Goal: Transaction & Acquisition: Purchase product/service

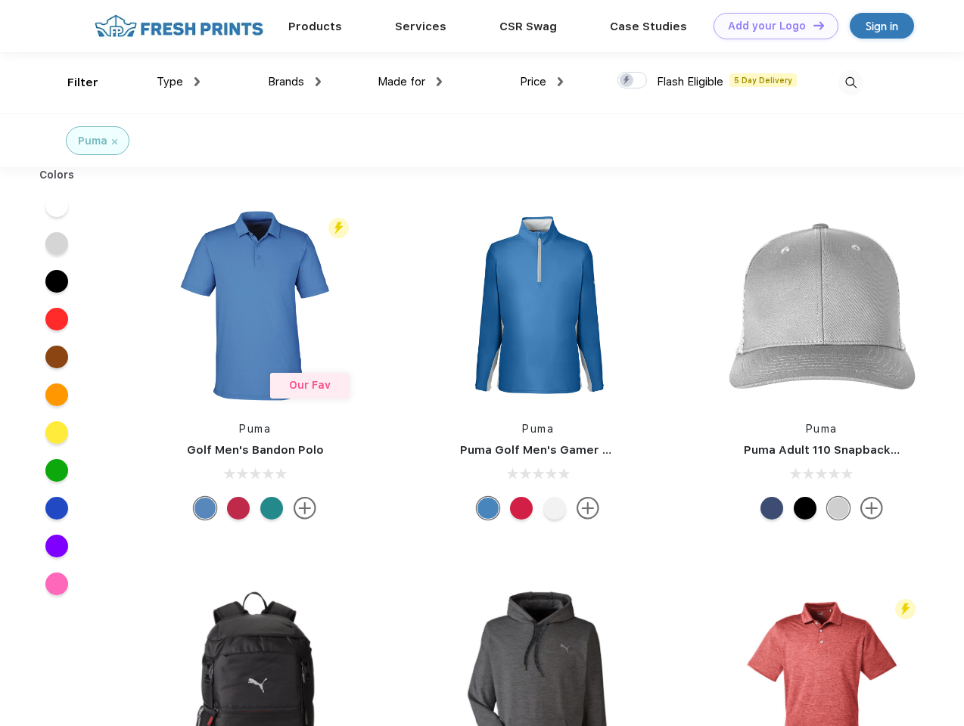
click at [770, 26] on link "Add your Logo Design Tool" at bounding box center [776, 26] width 125 height 26
click at [0, 0] on div "Design Tool" at bounding box center [0, 0] width 0 height 0
click at [812, 25] on link "Add your Logo Design Tool" at bounding box center [776, 26] width 125 height 26
click at [73, 82] on div "Filter" at bounding box center [82, 82] width 31 height 17
click at [179, 82] on span "Type" at bounding box center [170, 82] width 26 height 14
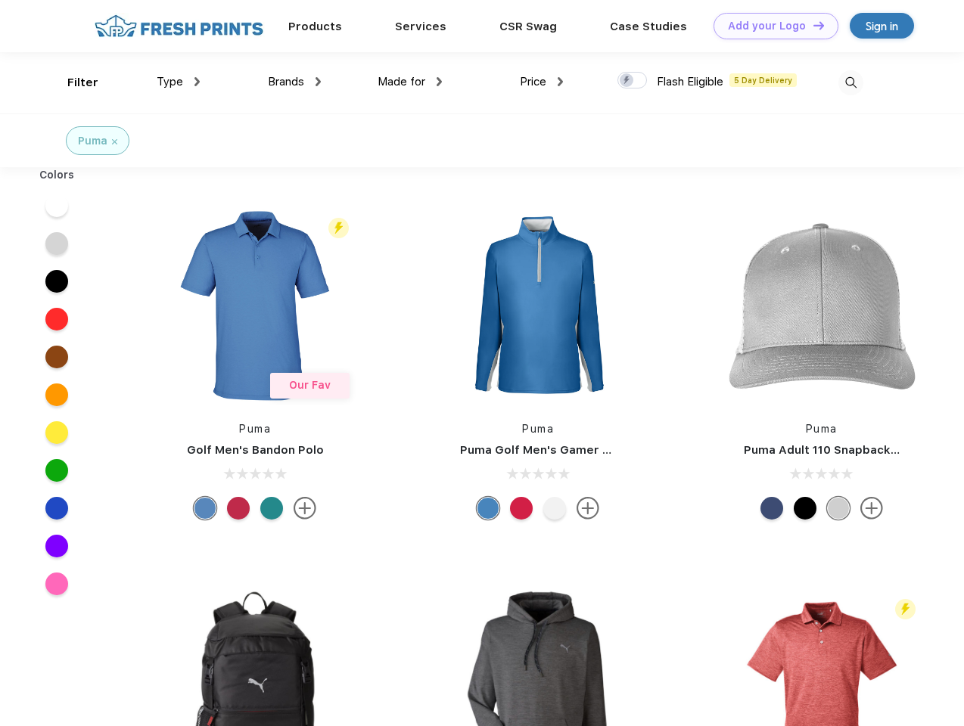
click at [294, 82] on span "Brands" at bounding box center [286, 82] width 36 height 14
click at [410, 82] on span "Made for" at bounding box center [402, 82] width 48 height 14
click at [542, 82] on span "Price" at bounding box center [533, 82] width 26 height 14
click at [633, 81] on div at bounding box center [632, 80] width 30 height 17
click at [627, 81] on input "checkbox" at bounding box center [622, 76] width 10 height 10
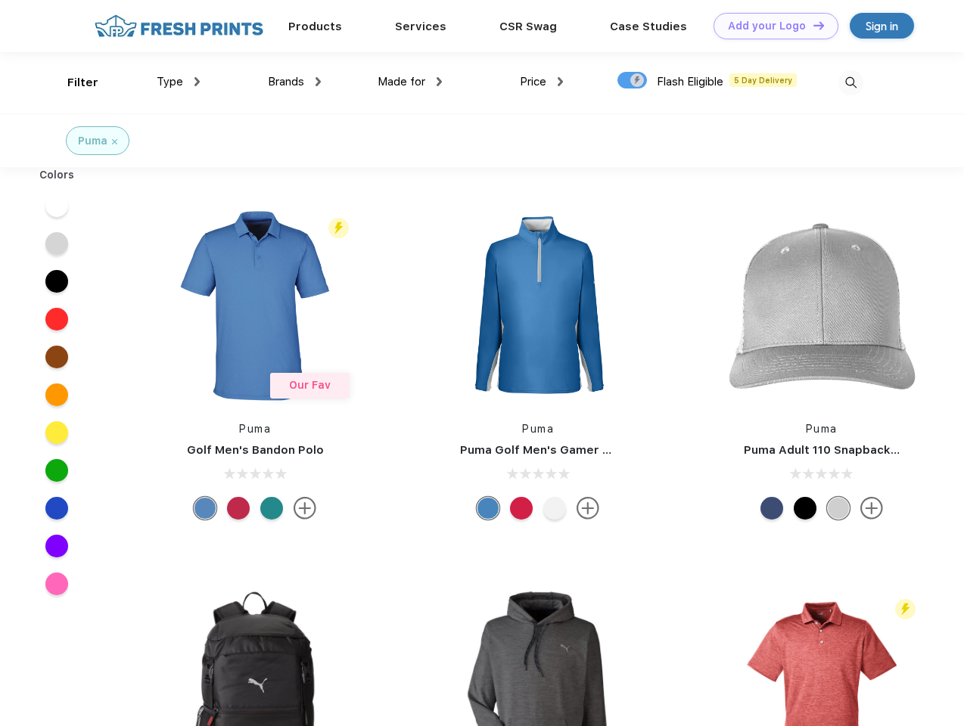
click at [850, 82] on img at bounding box center [850, 82] width 25 height 25
